Goal: Information Seeking & Learning: Learn about a topic

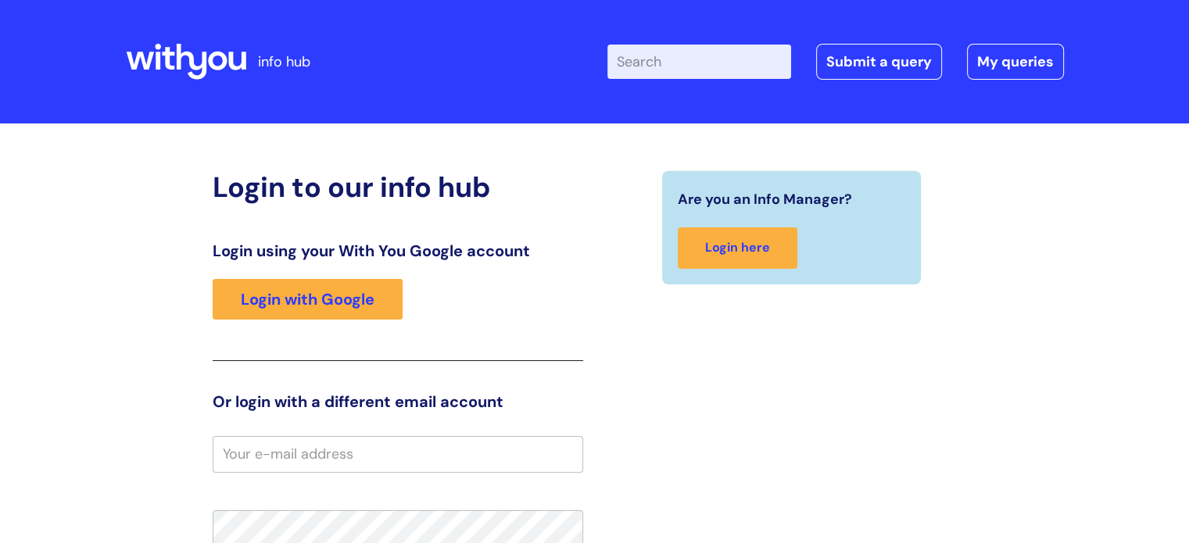
click at [662, 60] on input "Enter your search term here..." at bounding box center [699, 62] width 184 height 34
type input "Learning request"
click button "Search" at bounding box center [0, 0] width 0 height 0
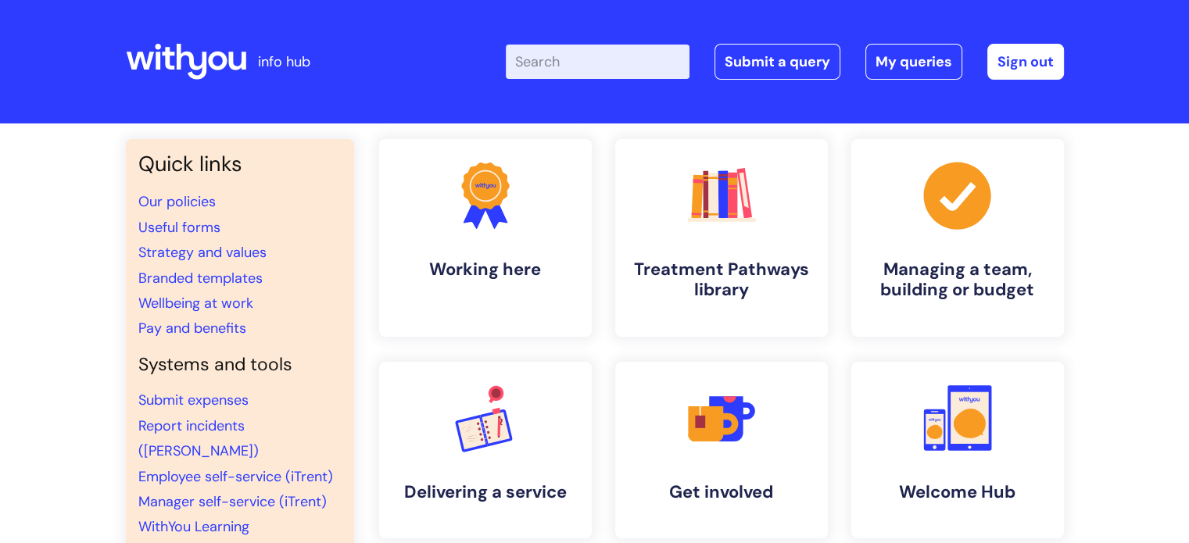
click at [549, 63] on input "Enter your search term here..." at bounding box center [598, 62] width 184 height 34
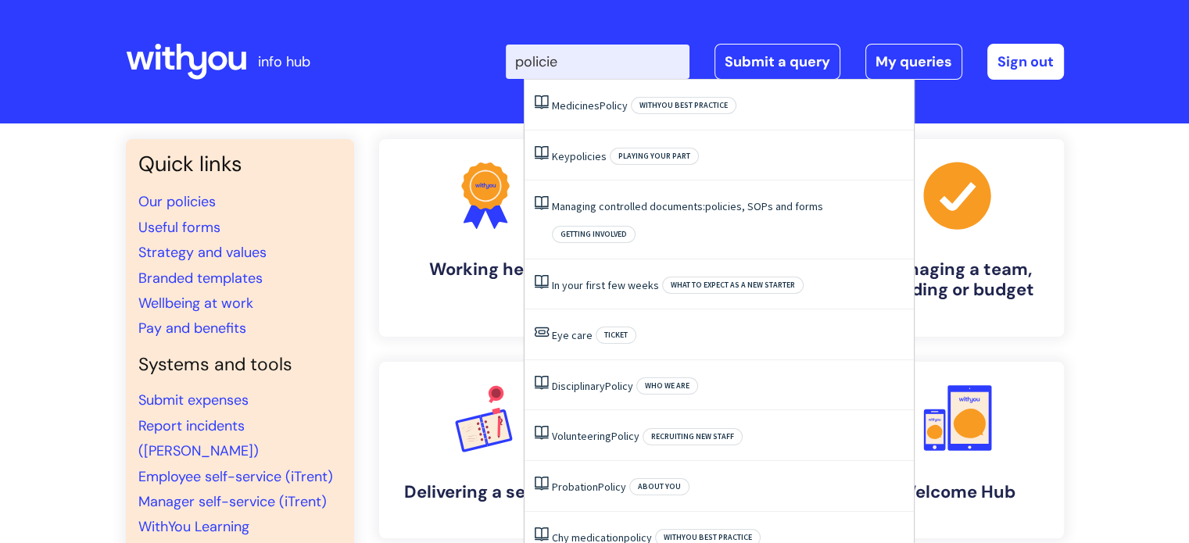
type input "policies"
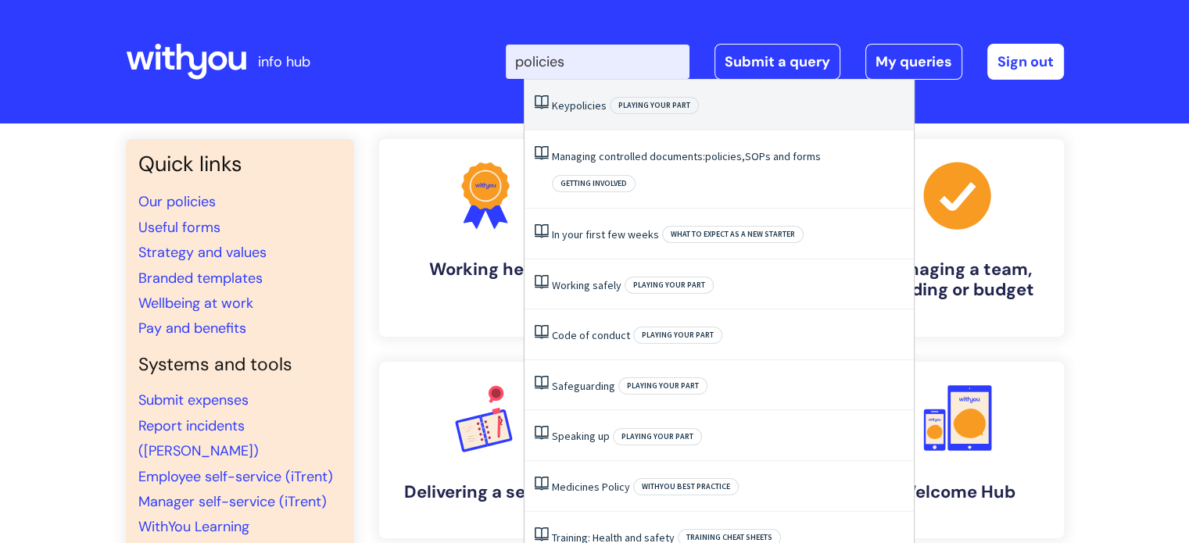
click at [591, 102] on span "policies" at bounding box center [588, 105] width 37 height 14
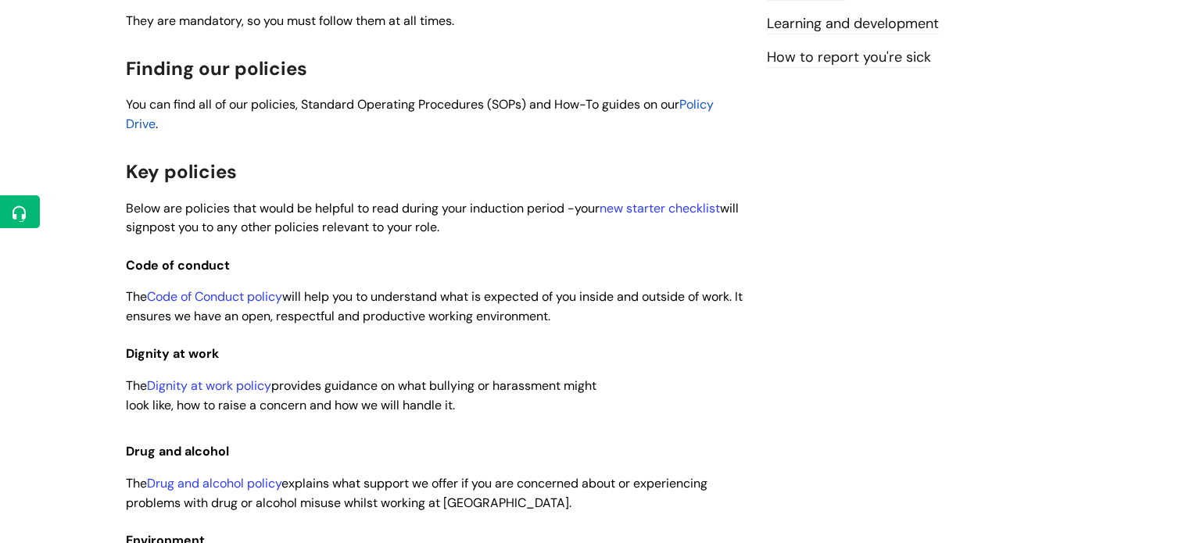
scroll to position [391, 0]
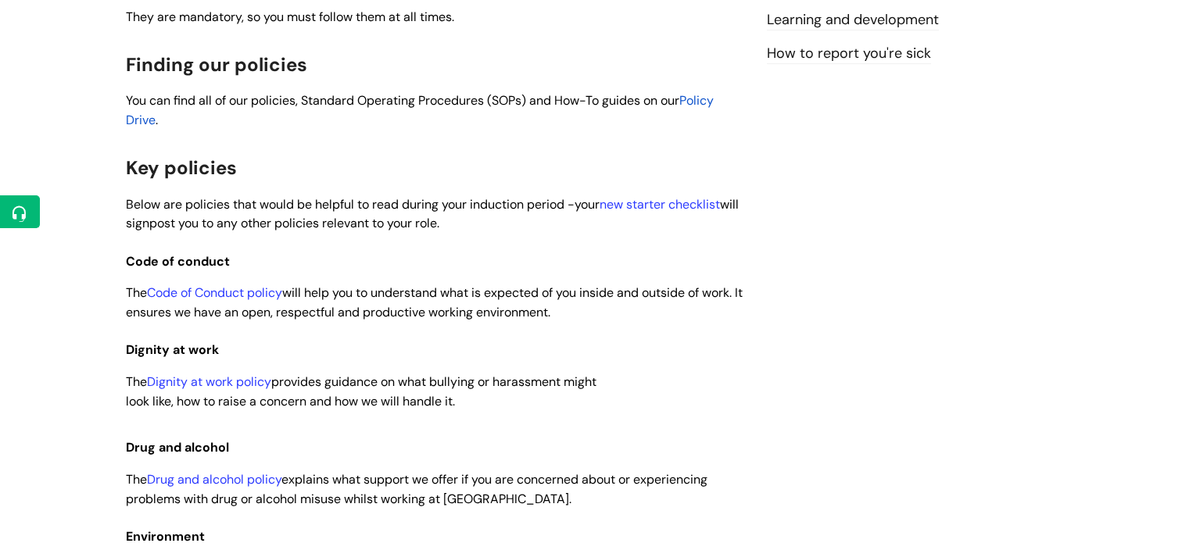
click at [704, 99] on span "Policy Drive" at bounding box center [420, 110] width 588 height 36
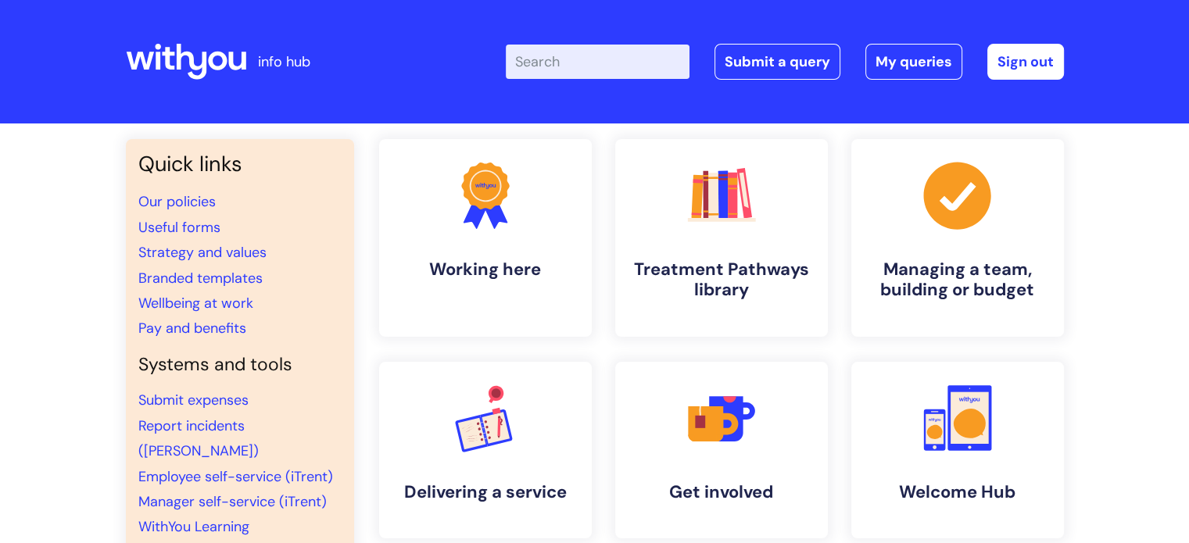
click at [560, 71] on input "Enter your search term here..." at bounding box center [598, 62] width 184 height 34
type input "special leave"
click button "Search" at bounding box center [0, 0] width 0 height 0
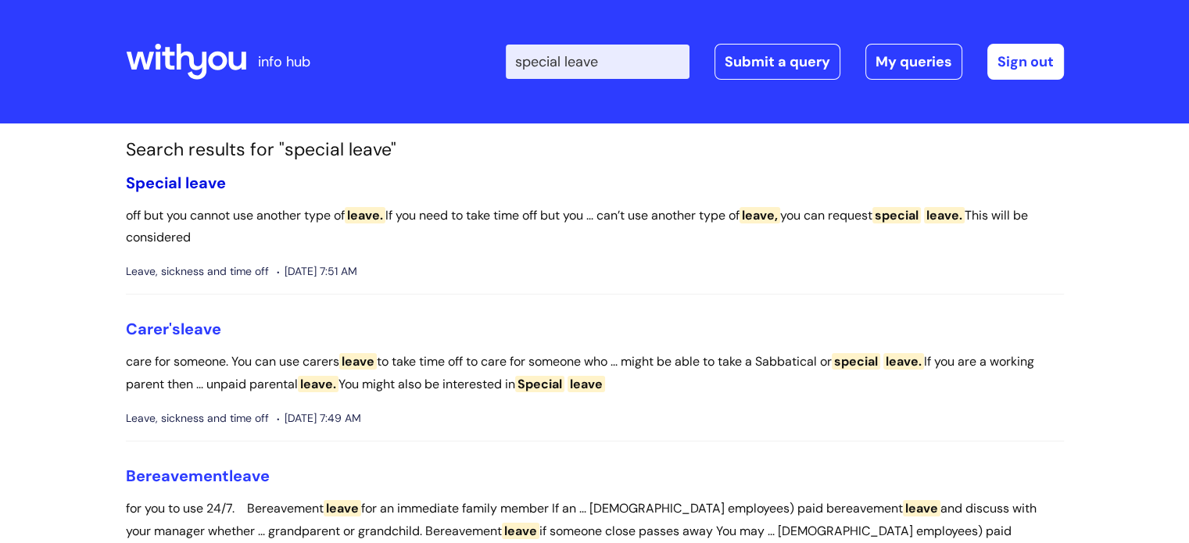
click at [192, 181] on span "leave" at bounding box center [205, 183] width 41 height 20
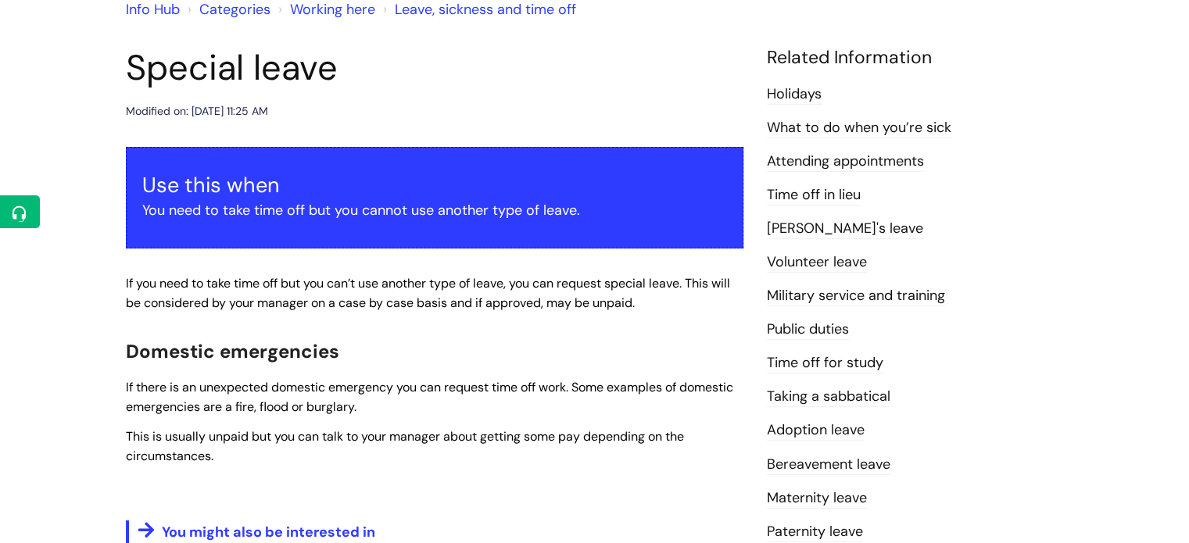
scroll to position [156, 0]
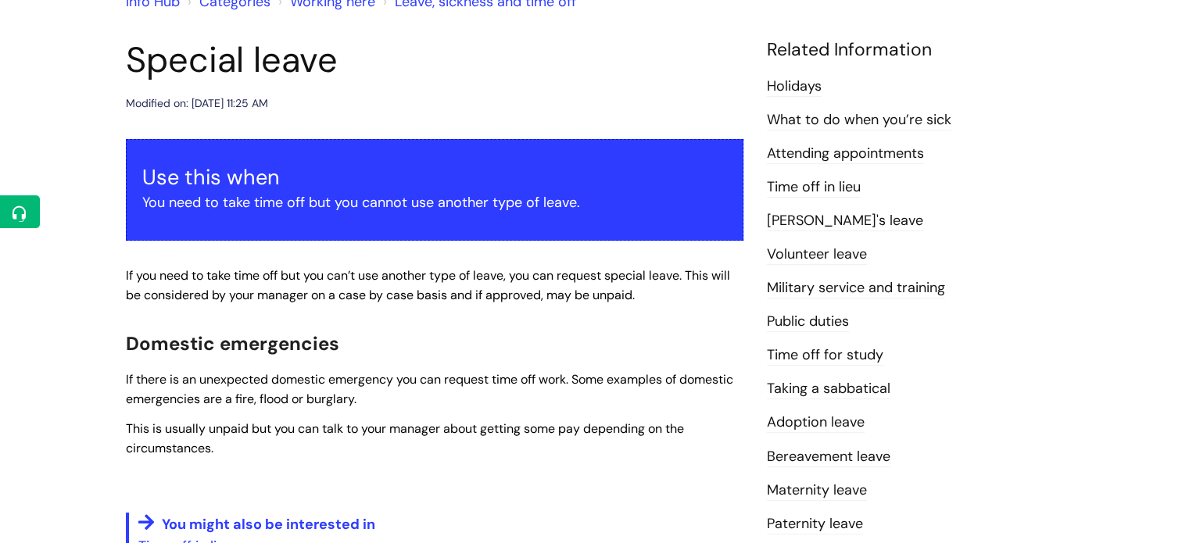
click at [800, 222] on link "[PERSON_NAME]'s leave" at bounding box center [845, 221] width 156 height 20
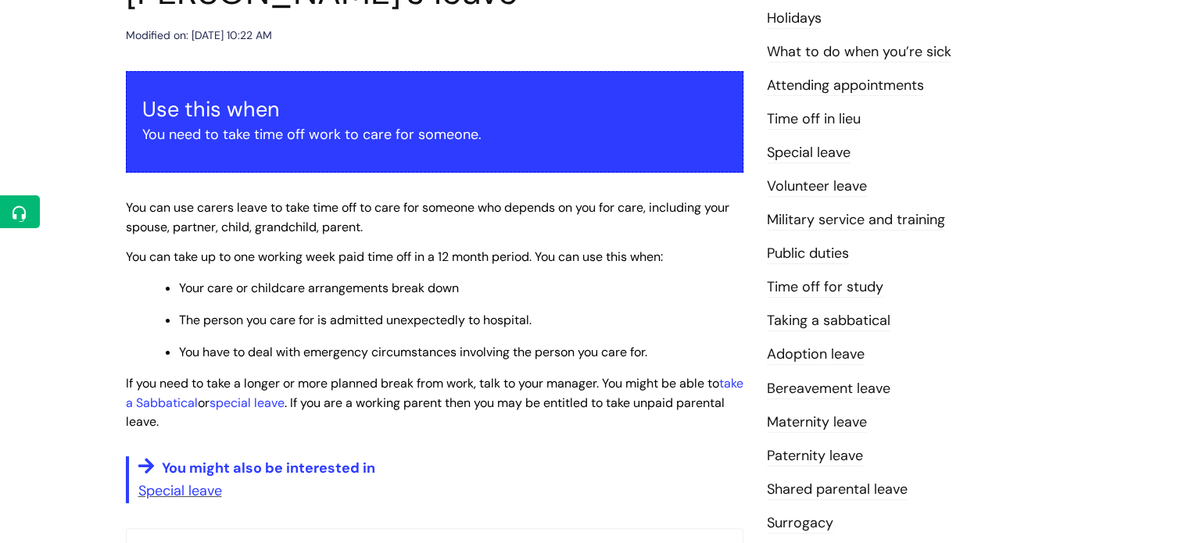
scroll to position [234, 0]
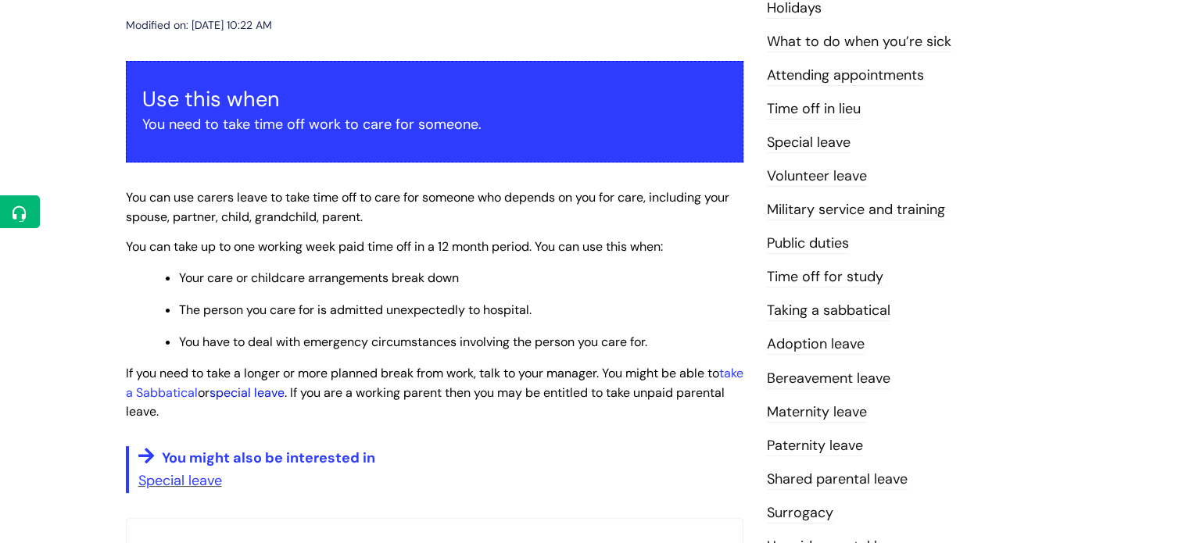
click at [284, 393] on link "special leave" at bounding box center [246, 393] width 75 height 16
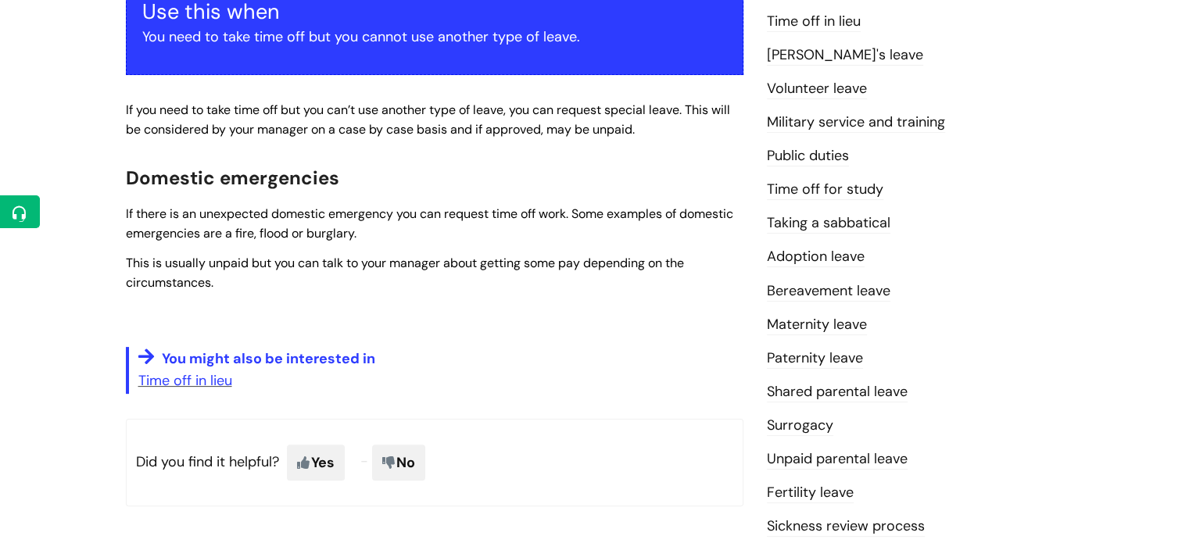
scroll to position [313, 0]
